Goal: Go to known website: Go to known website

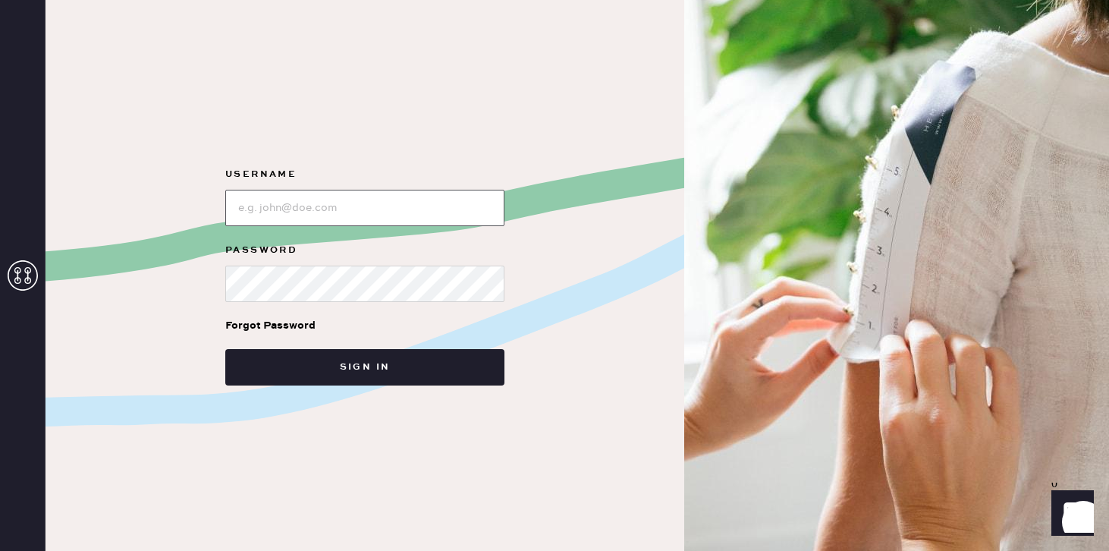
click at [316, 208] on input "loginName" at bounding box center [364, 208] width 279 height 36
type input "reformationsoho"
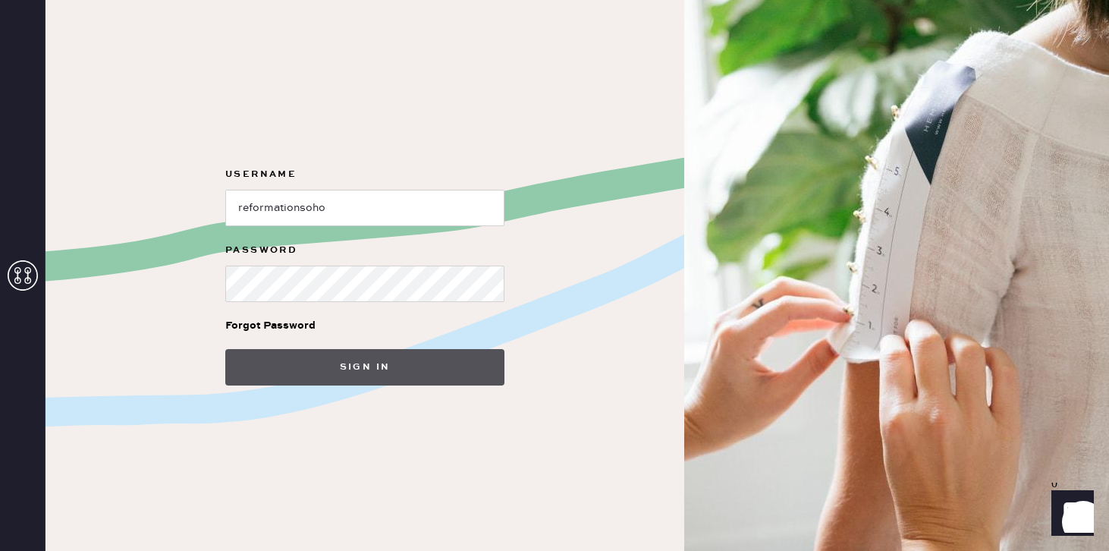
click at [329, 359] on button "Sign in" at bounding box center [364, 367] width 279 height 36
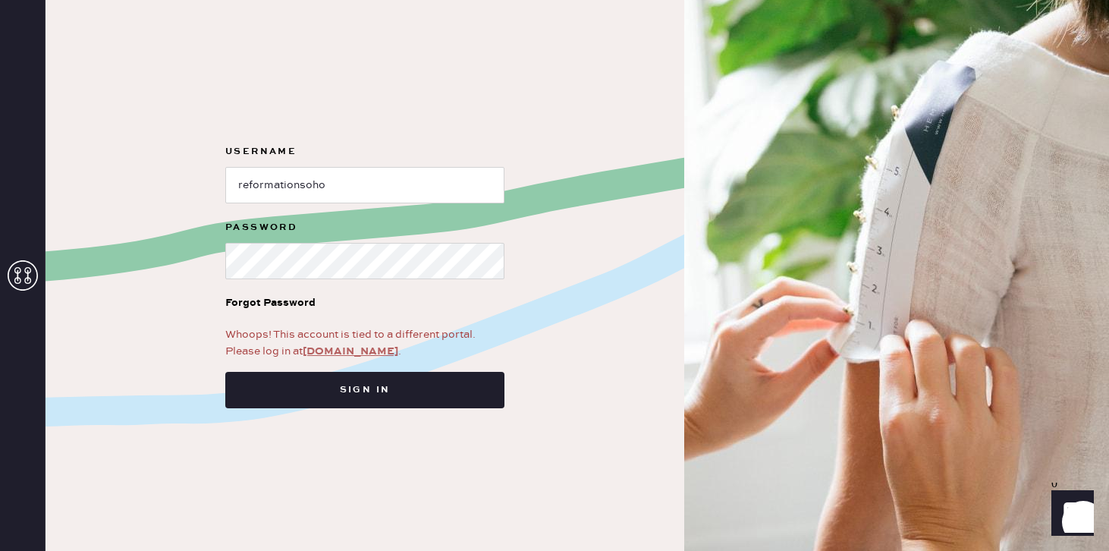
click at [334, 351] on link "app.hemster.co" at bounding box center [351, 351] width 96 height 14
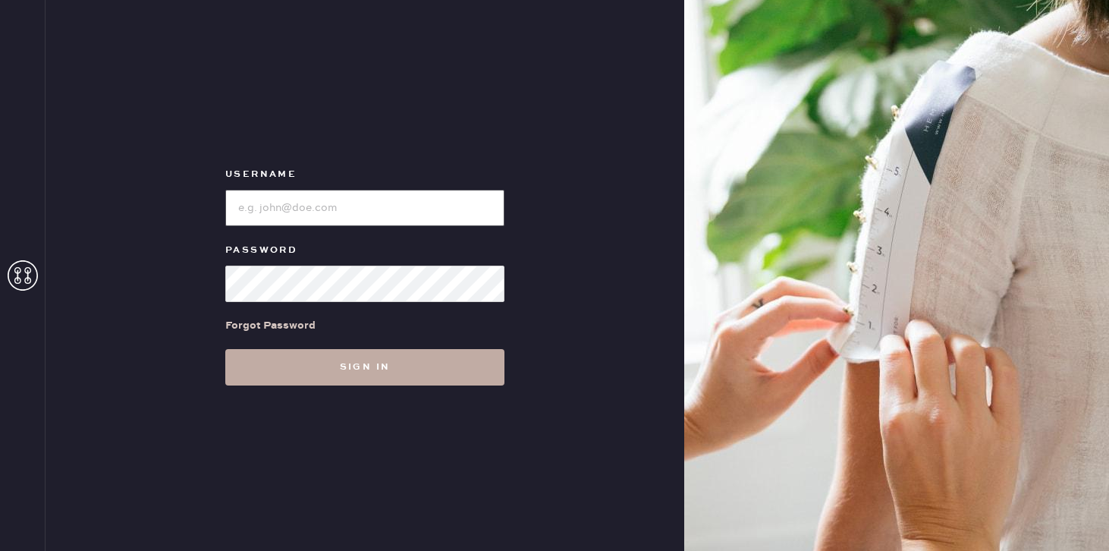
type input "reformationsoho"
click at [331, 367] on button "Sign in" at bounding box center [364, 367] width 279 height 36
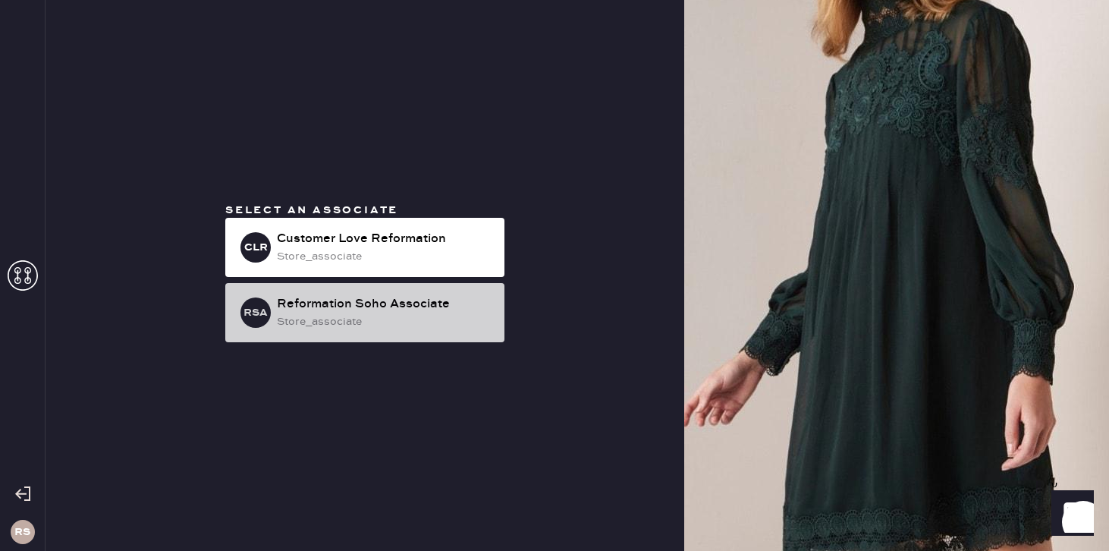
click at [396, 312] on div "Reformation Soho Associate" at bounding box center [384, 304] width 215 height 18
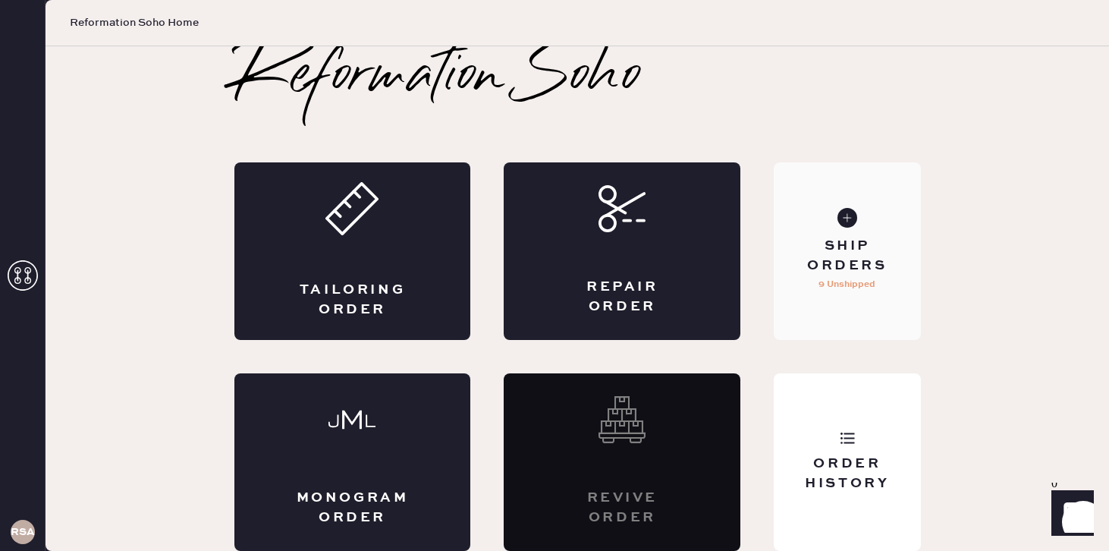
click at [860, 244] on div "Ship Orders" at bounding box center [847, 256] width 122 height 38
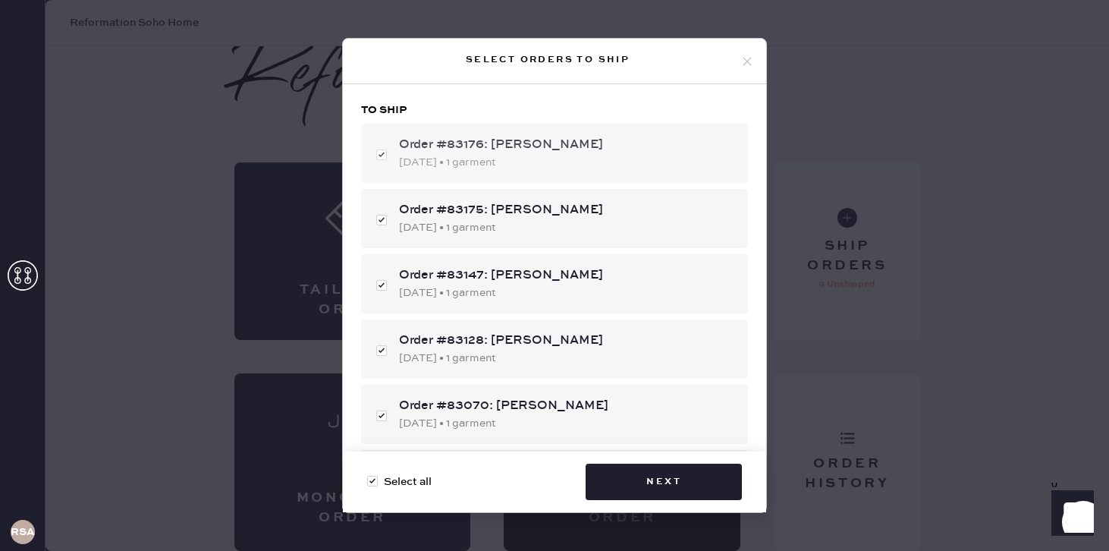
scroll to position [1, 0]
